Goal: Information Seeking & Learning: Learn about a topic

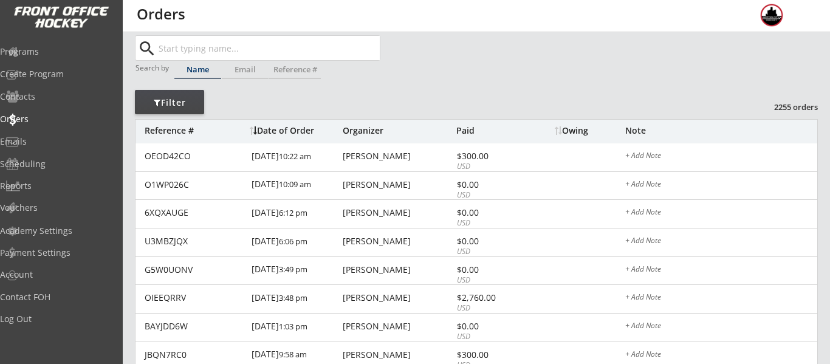
scroll to position [27, 0]
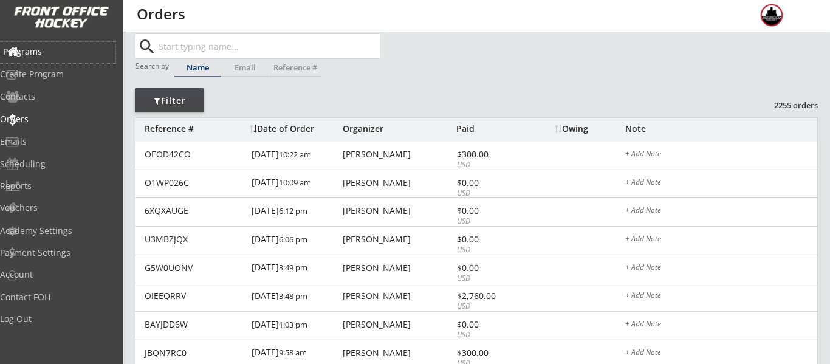
click at [67, 43] on div "Programs" at bounding box center [58, 52] width 116 height 21
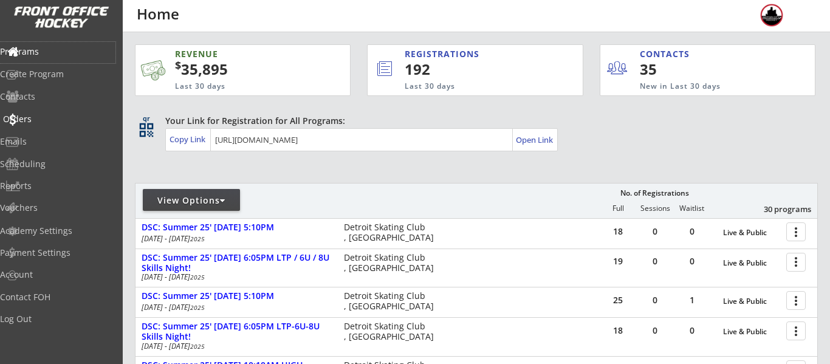
click at [48, 111] on div "Orders" at bounding box center [58, 119] width 116 height 21
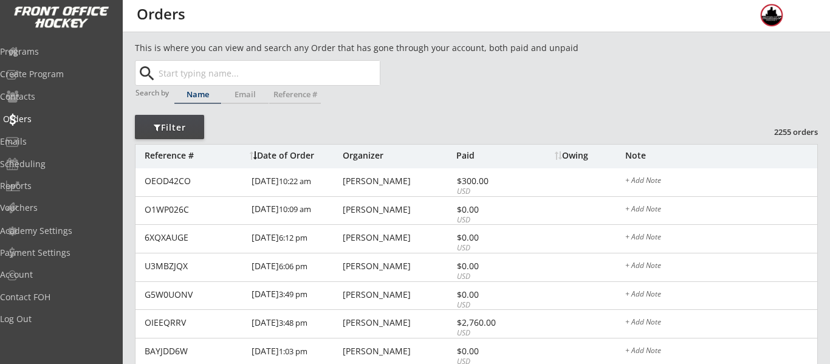
click at [41, 115] on div "Orders" at bounding box center [57, 119] width 109 height 9
click at [56, 44] on div "Programs" at bounding box center [58, 52] width 116 height 21
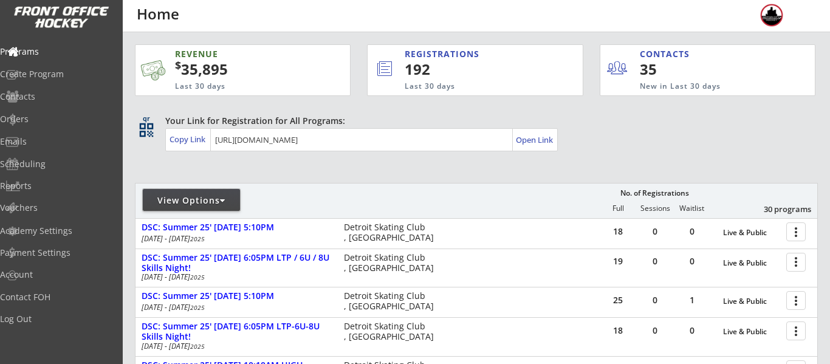
click at [192, 198] on div "View Options" at bounding box center [191, 201] width 97 height 12
select select ""Upcoming Programs""
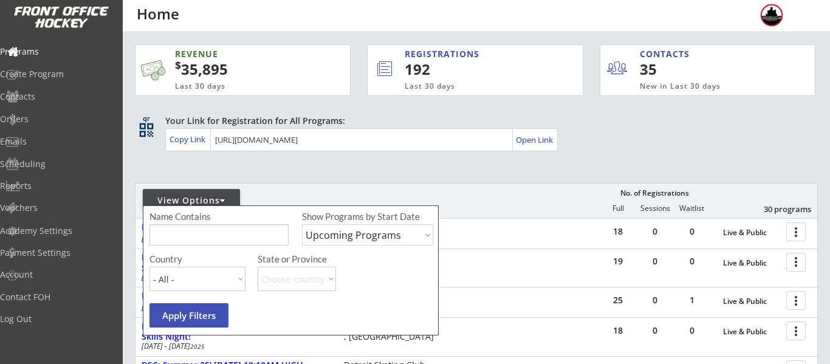
click at [197, 229] on input "input" at bounding box center [219, 234] width 139 height 21
type input "camp"
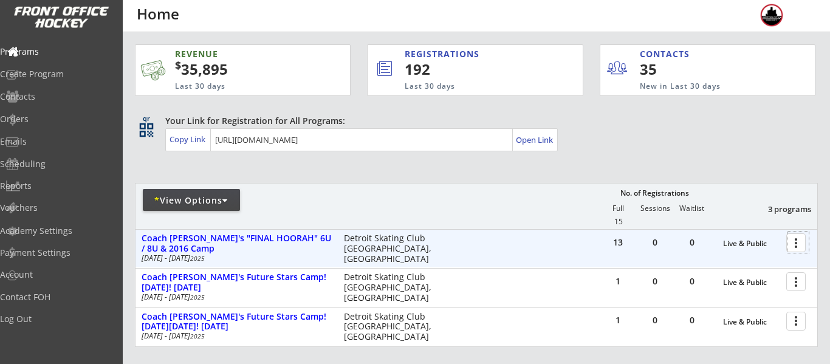
click at [788, 240] on div at bounding box center [798, 242] width 21 height 21
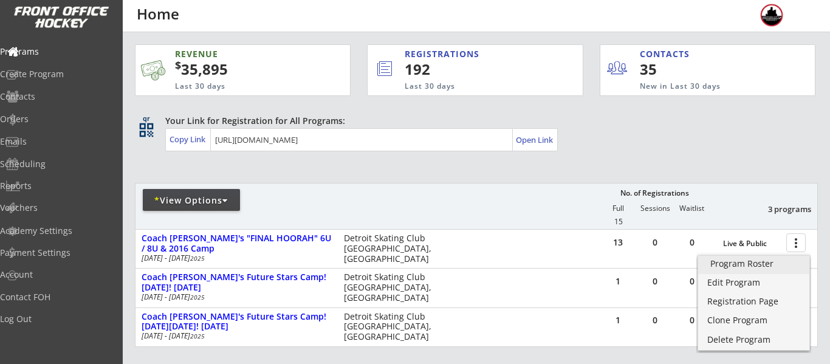
click at [751, 263] on div "Program Roster" at bounding box center [754, 264] width 87 height 9
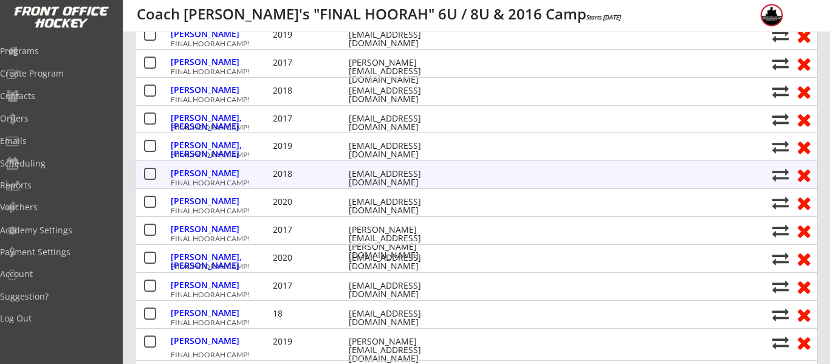
scroll to position [213, 0]
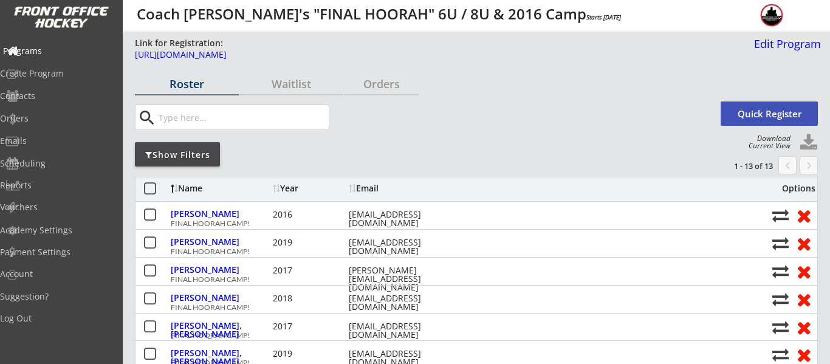
click at [37, 47] on div "Programs" at bounding box center [57, 51] width 109 height 9
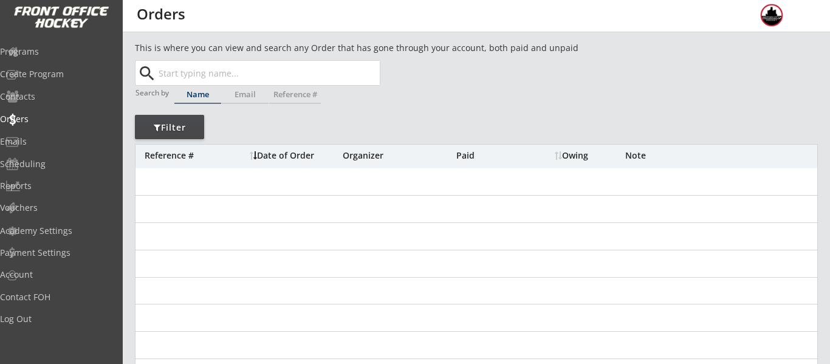
click at [233, 69] on input "text" at bounding box center [268, 73] width 224 height 24
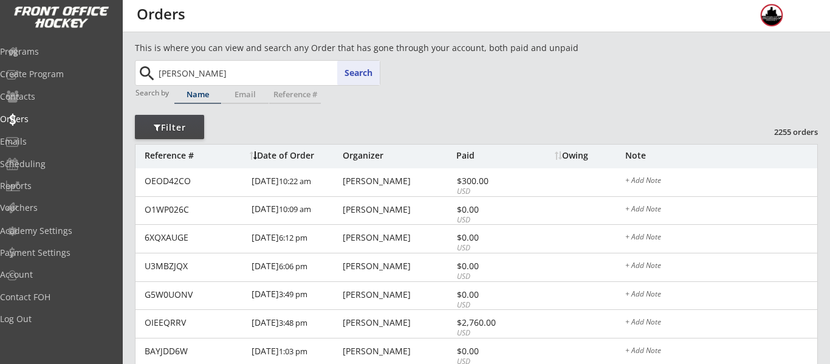
type input "grumski"
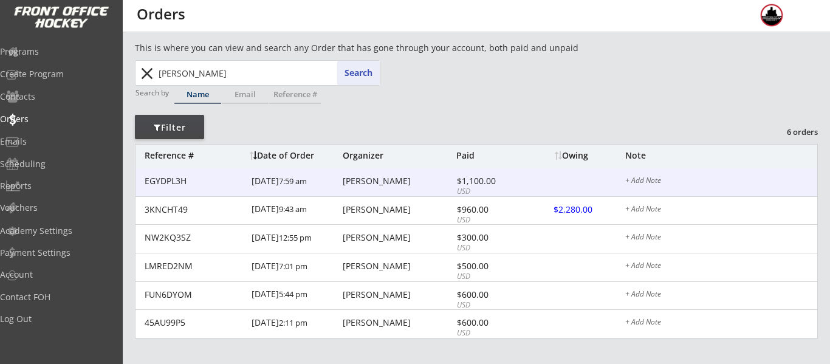
click at [420, 178] on div "Chantal Grumski" at bounding box center [398, 181] width 111 height 9
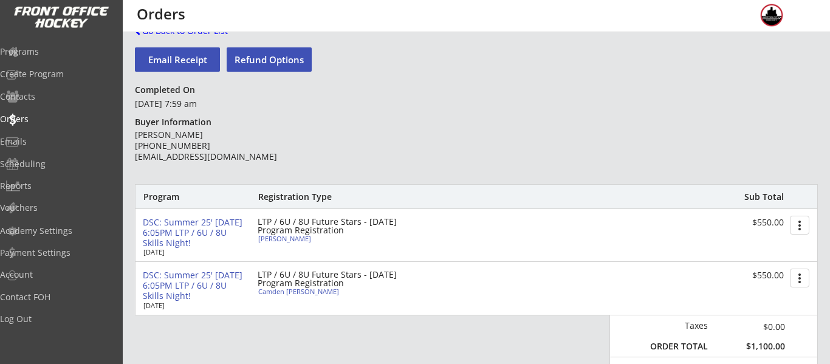
scroll to position [34, 0]
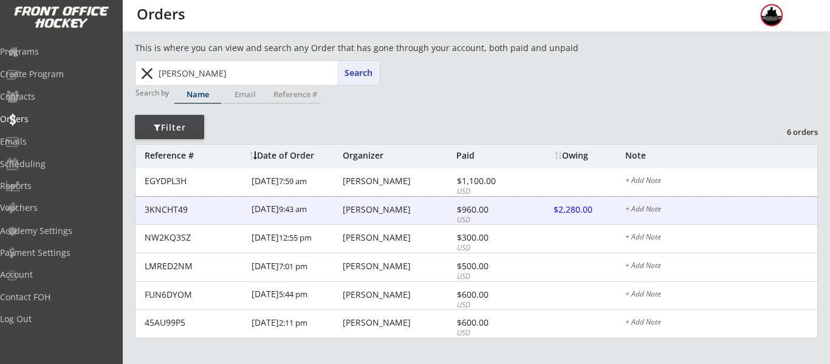
click at [458, 207] on div "$960.00" at bounding box center [489, 209] width 65 height 9
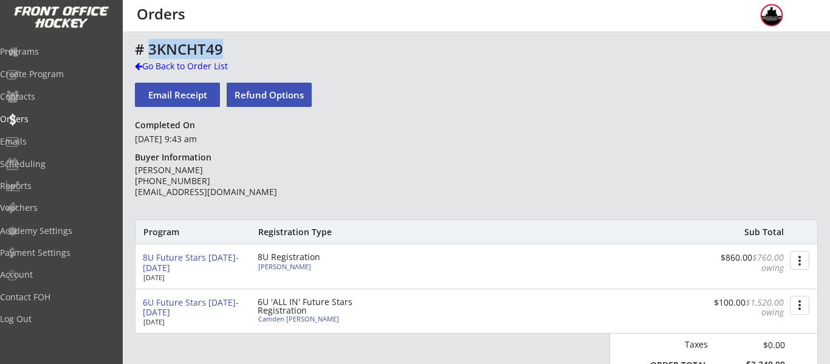
drag, startPoint x: 243, startPoint y: 44, endPoint x: 150, endPoint y: 42, distance: 93.0
click at [150, 42] on div "# 3KNCHT49" at bounding box center [426, 49] width 582 height 15
click at [229, 50] on div "# 3KNCHT49" at bounding box center [426, 49] width 582 height 15
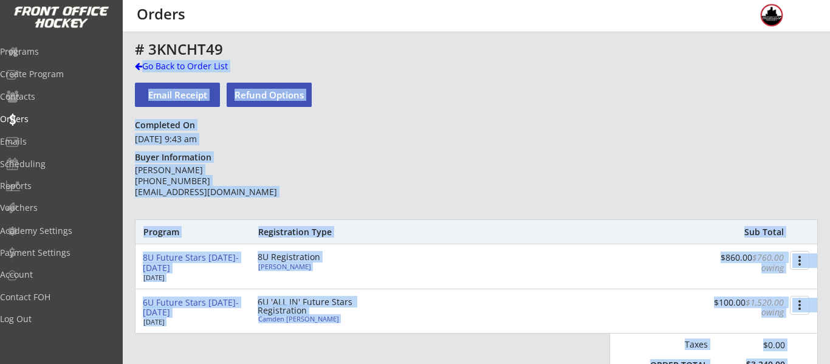
drag, startPoint x: 229, startPoint y: 50, endPoint x: 126, endPoint y: 39, distance: 104.0
click at [216, 60] on div "Go Back to Order List" at bounding box center [197, 66] width 125 height 12
drag, startPoint x: 233, startPoint y: 46, endPoint x: 131, endPoint y: 44, distance: 102.1
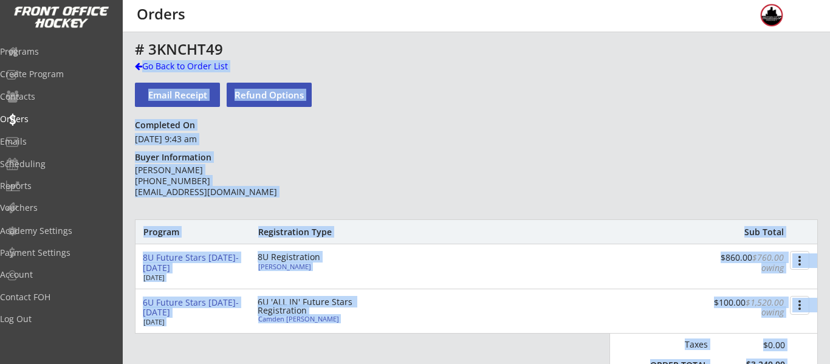
click at [230, 53] on div "# 3KNCHT49" at bounding box center [426, 49] width 582 height 15
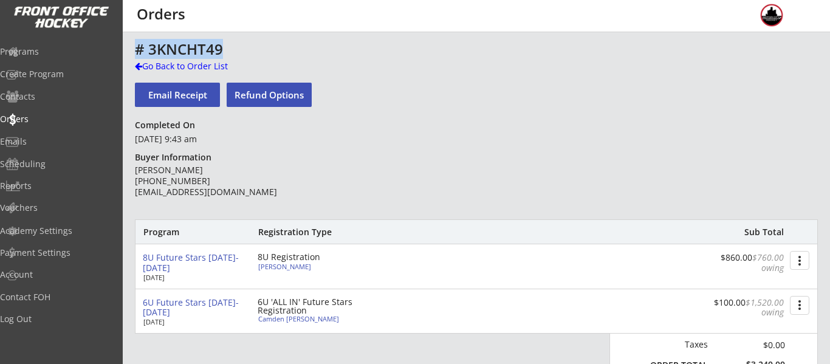
drag, startPoint x: 229, startPoint y: 51, endPoint x: 138, endPoint y: 46, distance: 91.4
click at [138, 46] on div "# 3KNCHT49" at bounding box center [426, 49] width 582 height 15
copy div "# 3KNCHT49"
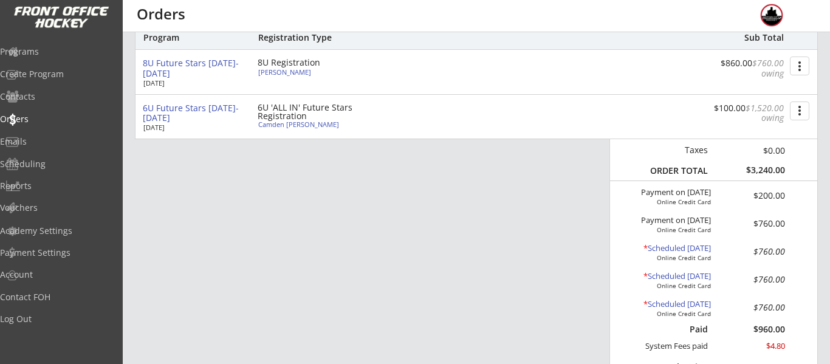
scroll to position [194, 0]
click at [215, 109] on div "6U Future Stars 2025-2026" at bounding box center [195, 114] width 105 height 21
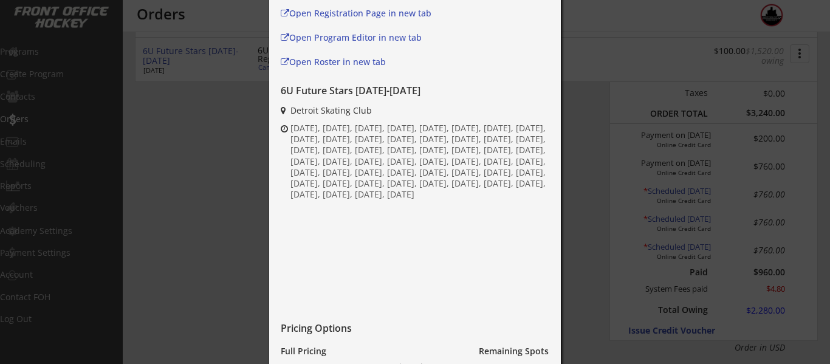
scroll to position [0, 0]
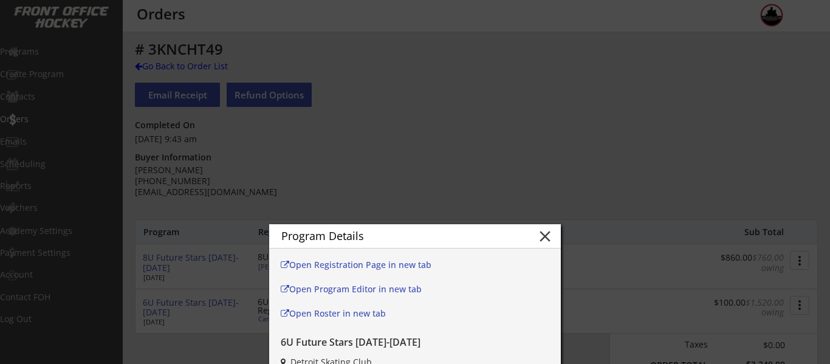
click at [542, 231] on button "close" at bounding box center [545, 236] width 18 height 18
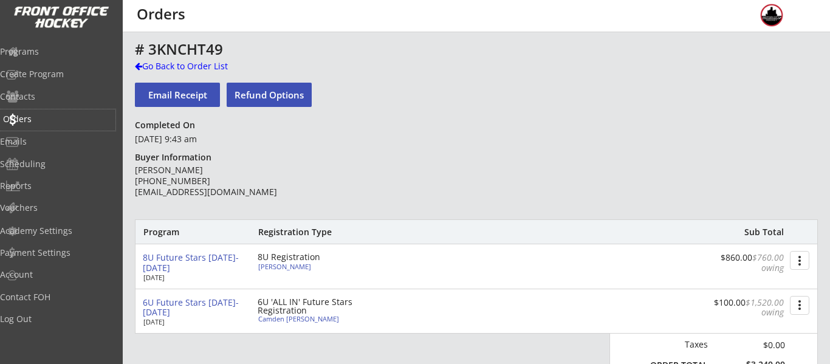
click at [71, 115] on div "Orders" at bounding box center [57, 119] width 109 height 9
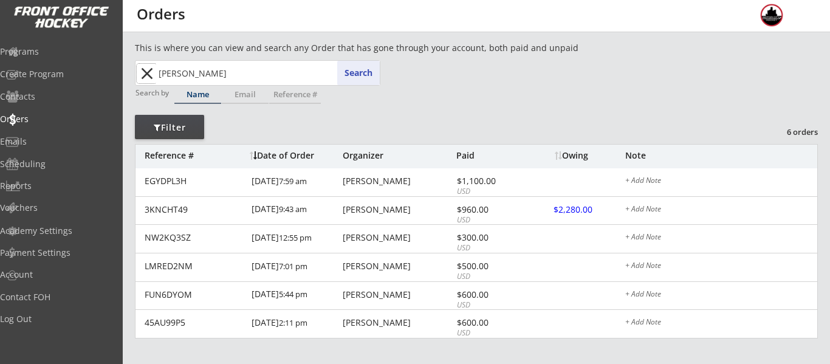
click at [148, 72] on button "close" at bounding box center [147, 73] width 20 height 19
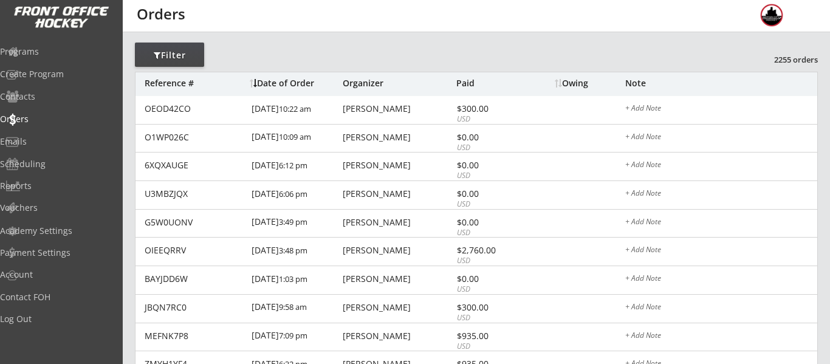
scroll to position [71, 0]
click at [41, 57] on div "Programs" at bounding box center [58, 52] width 116 height 21
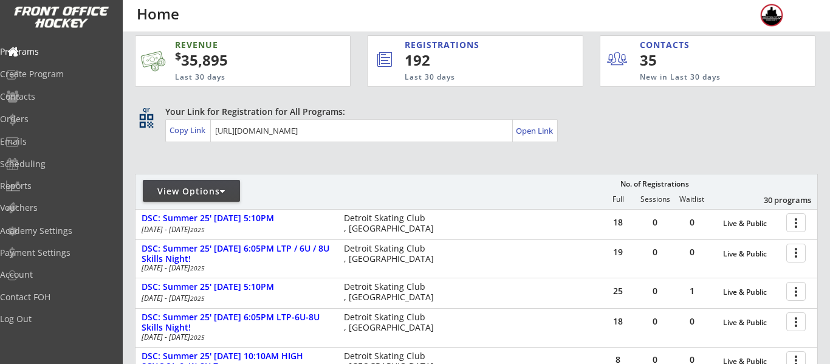
scroll to position [9, 0]
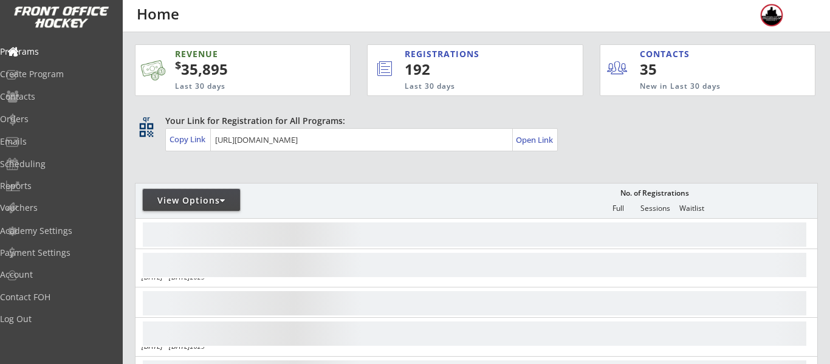
click at [206, 198] on div "View Options" at bounding box center [191, 201] width 97 height 12
select select ""Upcoming Programs""
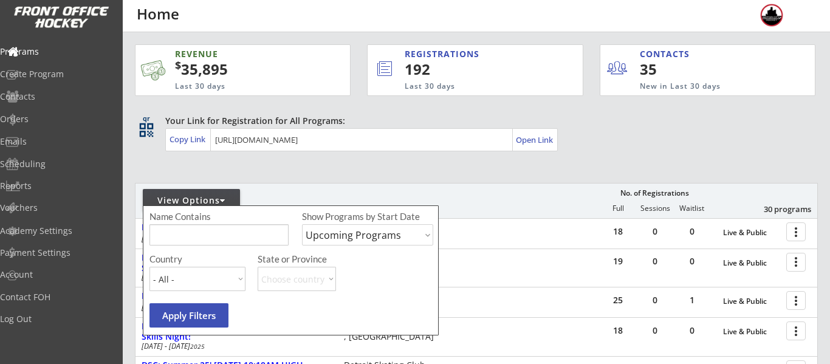
click at [219, 229] on input "input" at bounding box center [219, 234] width 139 height 21
type input "camp"
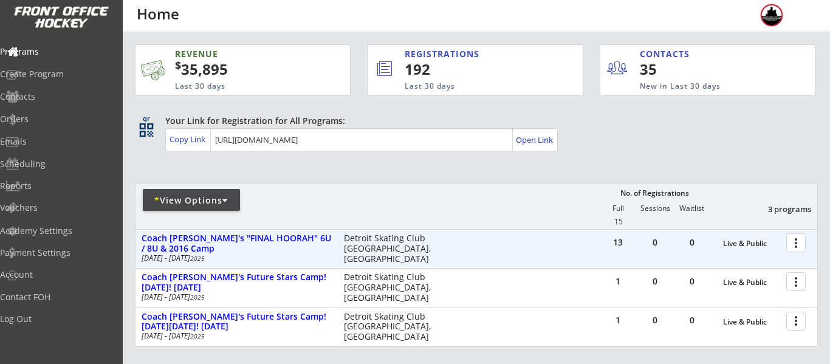
click at [792, 241] on div at bounding box center [798, 242] width 21 height 21
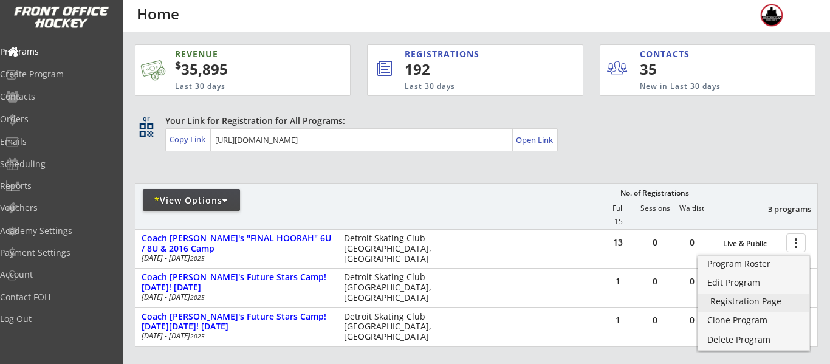
click at [757, 298] on div "Registration Page" at bounding box center [754, 301] width 87 height 9
click at [42, 115] on div "Orders" at bounding box center [57, 119] width 109 height 9
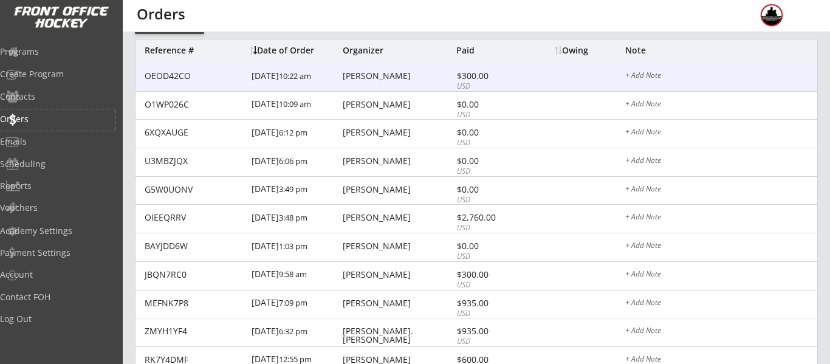
scroll to position [106, 0]
